Goal: Information Seeking & Learning: Find specific fact

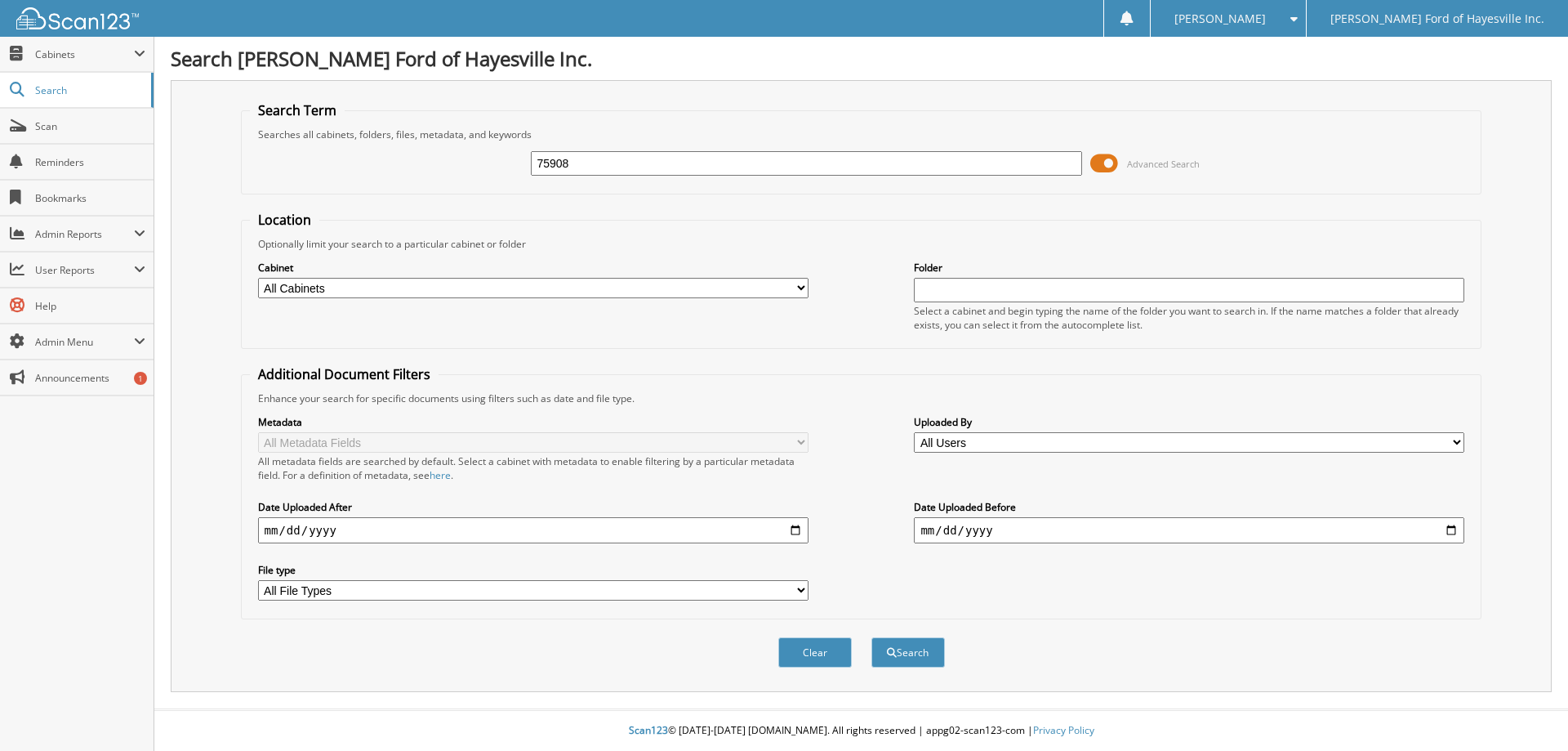
type input "75908"
click at [871, 637] on button "Search" at bounding box center [908, 652] width 74 height 30
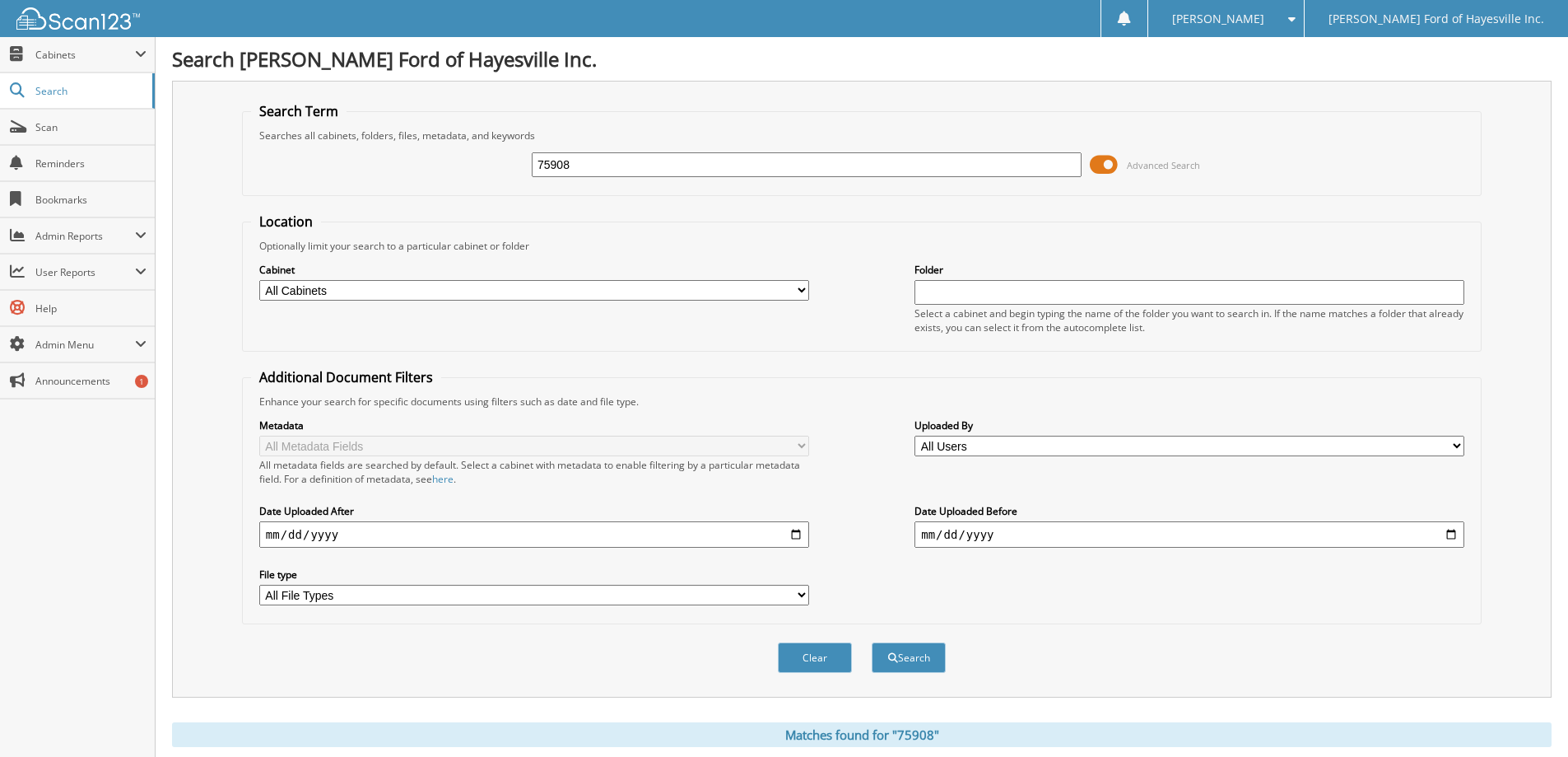
click at [606, 171] on input "75908" at bounding box center [806, 165] width 549 height 25
click at [912, 654] on button "Search" at bounding box center [908, 657] width 74 height 31
click at [74, 60] on span "Cabinets" at bounding box center [84, 55] width 100 height 14
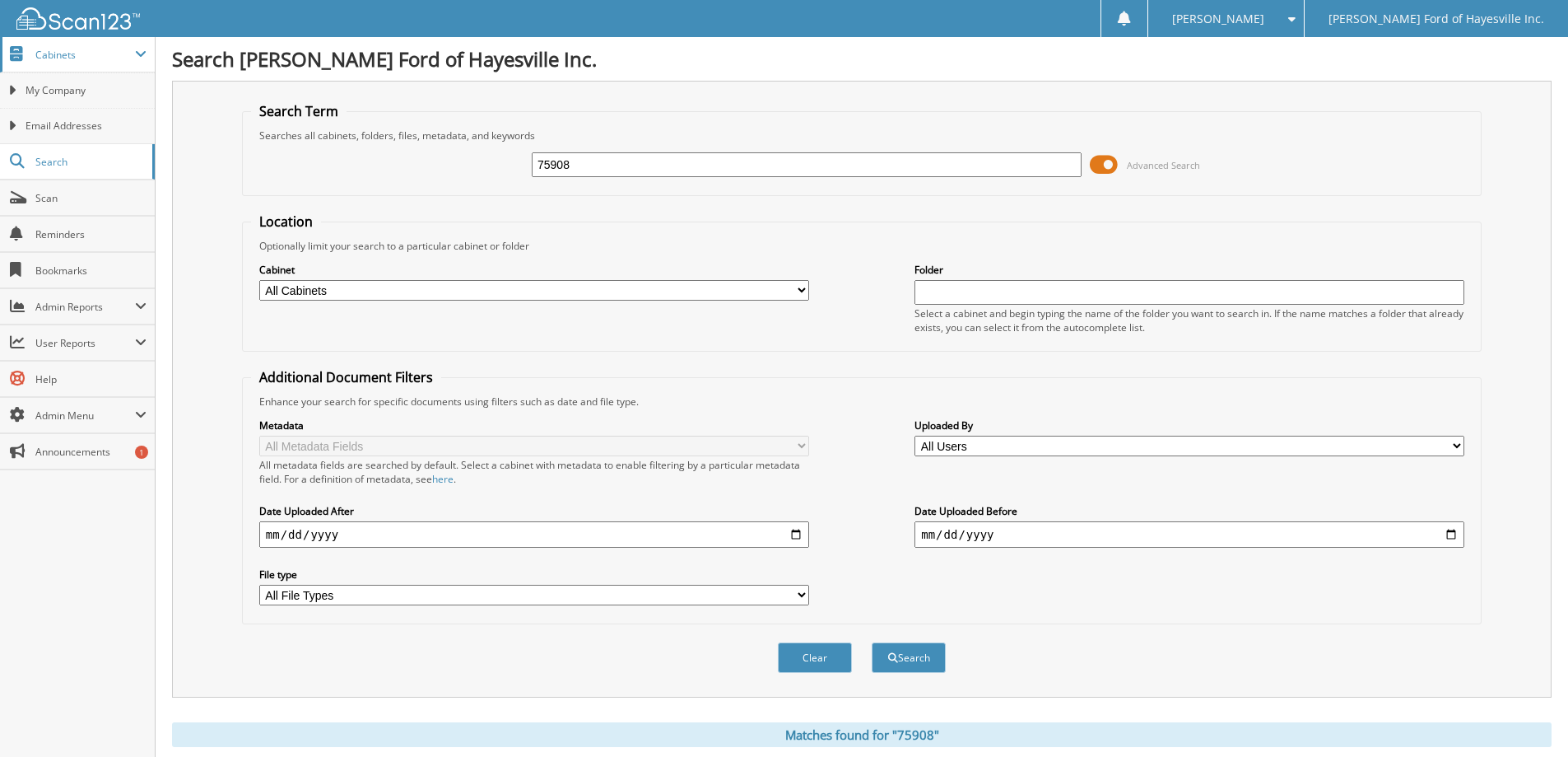
click at [74, 59] on span "Cabinets" at bounding box center [84, 55] width 100 height 14
